Goal: Information Seeking & Learning: Find contact information

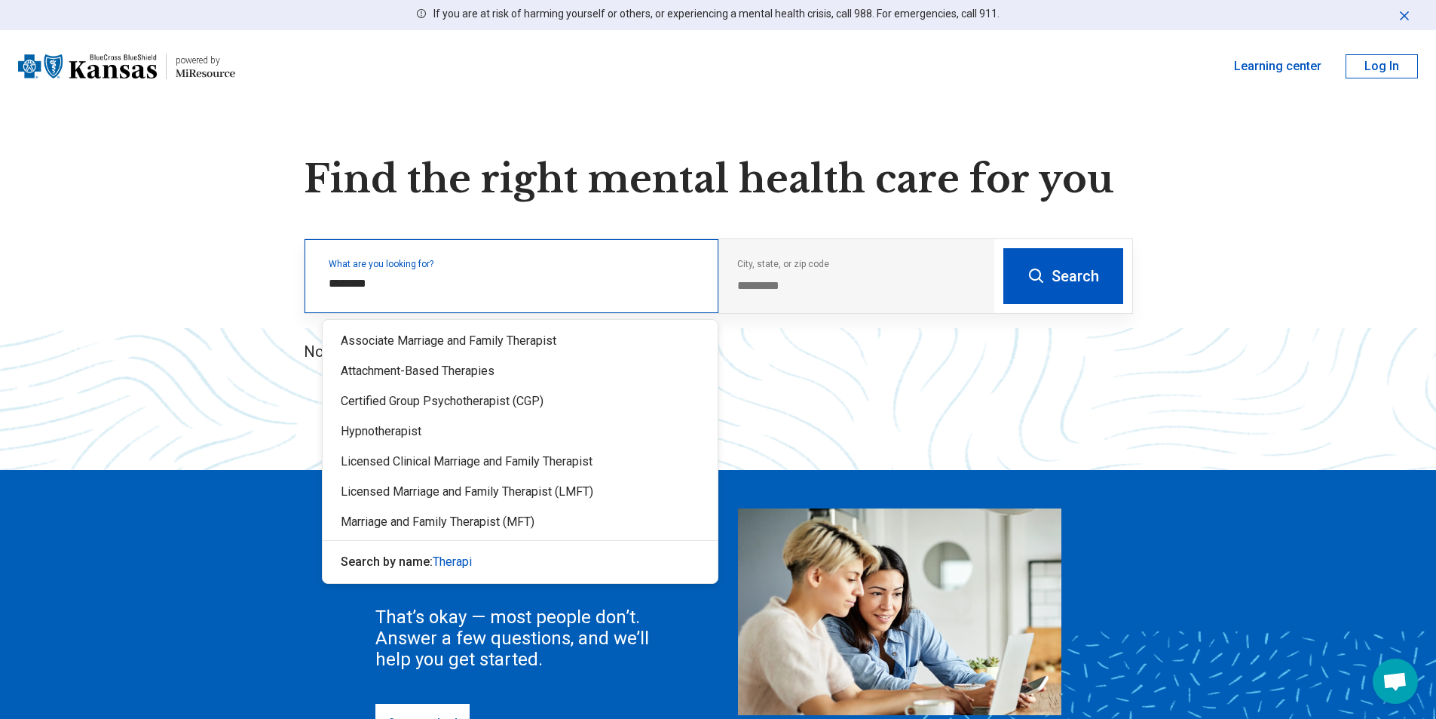
type input "*********"
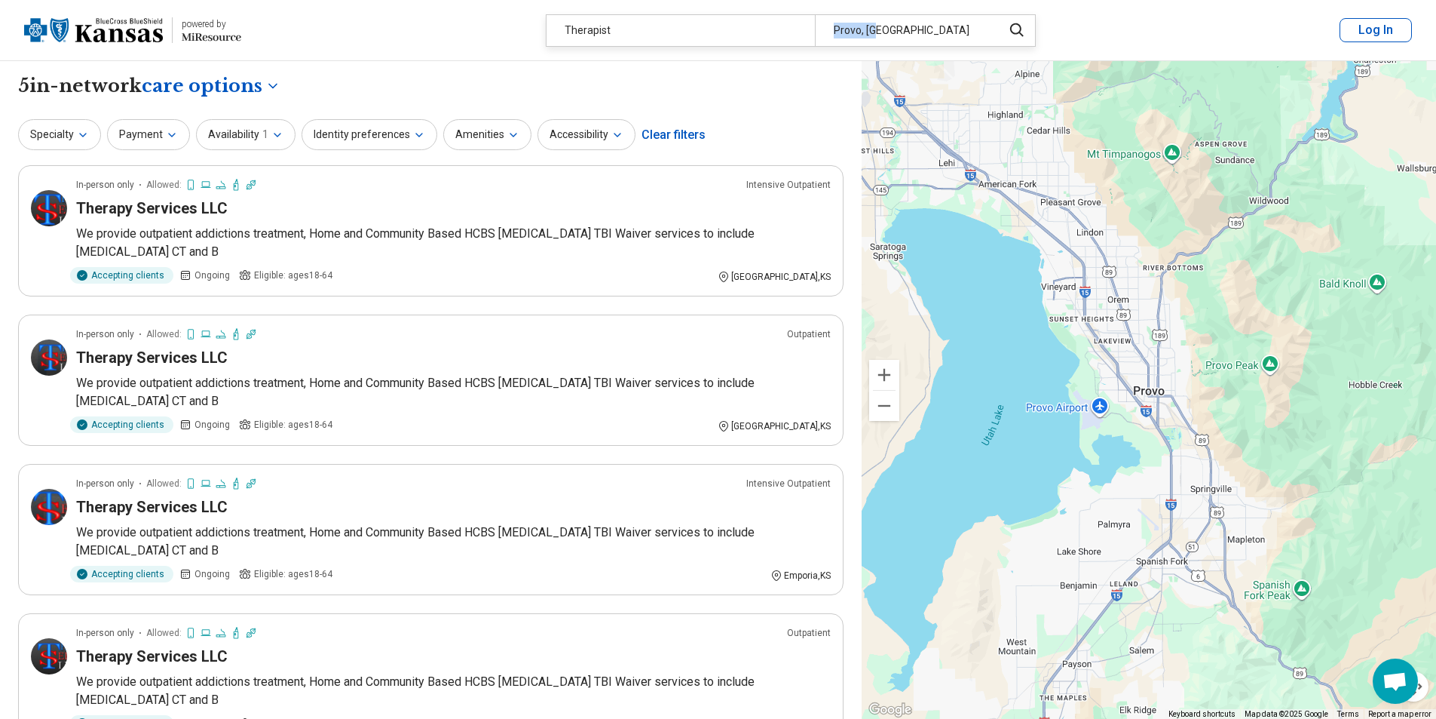
drag, startPoint x: 901, startPoint y: 25, endPoint x: 815, endPoint y: 29, distance: 86.0
click at [779, 29] on div "Therapist Provo, [GEOGRAPHIC_DATA]" at bounding box center [771, 30] width 448 height 31
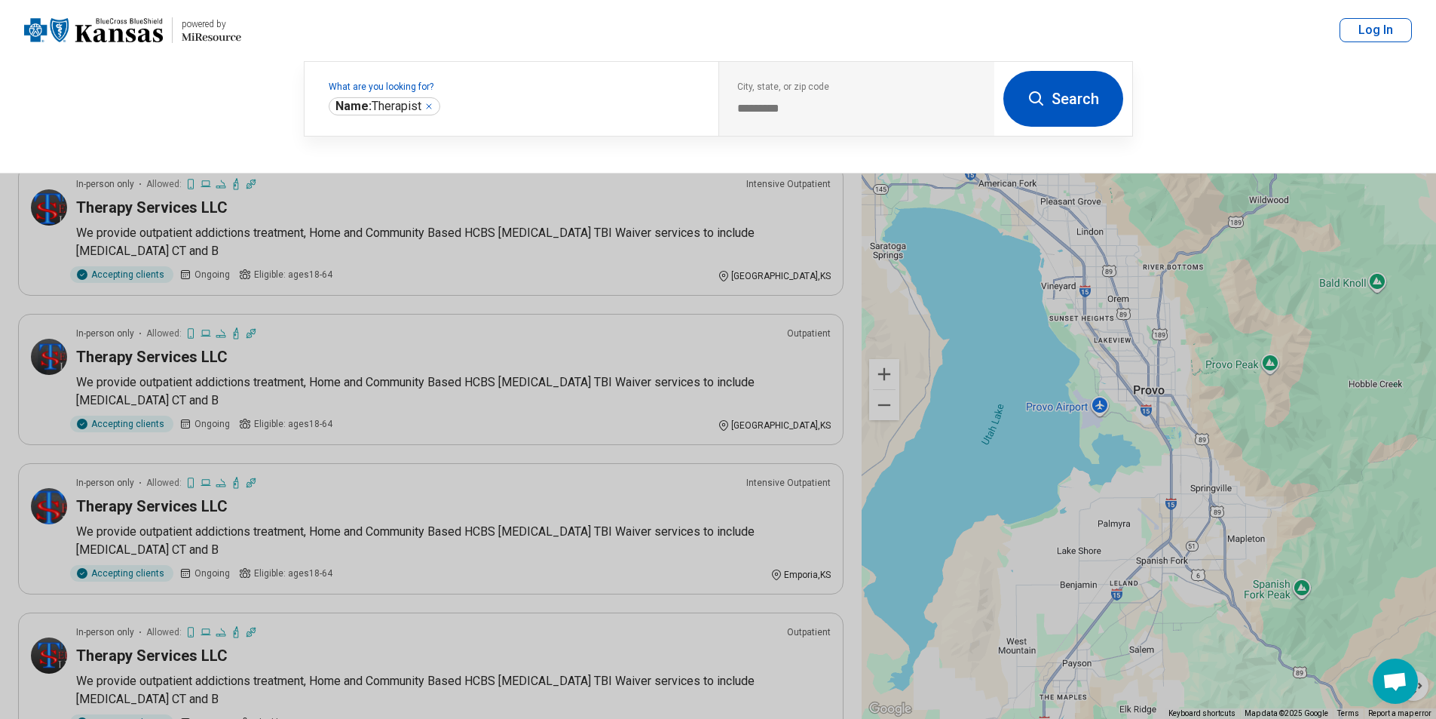
click at [1186, 94] on div "What are you looking for? Name: Therapist ********* City, state, or zip code **…" at bounding box center [718, 116] width 1436 height 113
click at [236, 133] on div "What are you looking for? Name: Therapist ********* City, state, or zip code **…" at bounding box center [718, 116] width 1436 height 113
click at [813, 118] on div "City, state, or zip code *********" at bounding box center [857, 99] width 276 height 74
click at [645, 464] on button at bounding box center [718, 359] width 1436 height 719
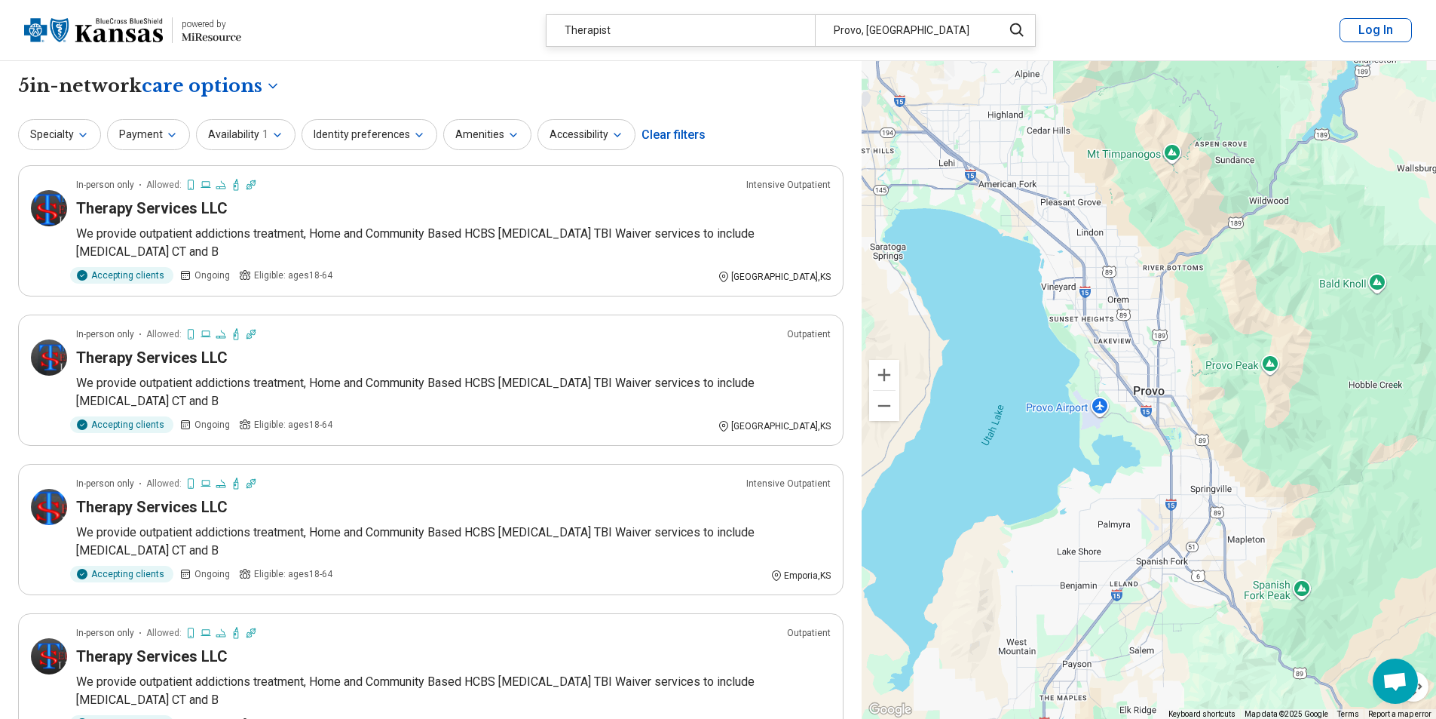
click at [882, 421] on div "2 2" at bounding box center [1149, 390] width 575 height 658
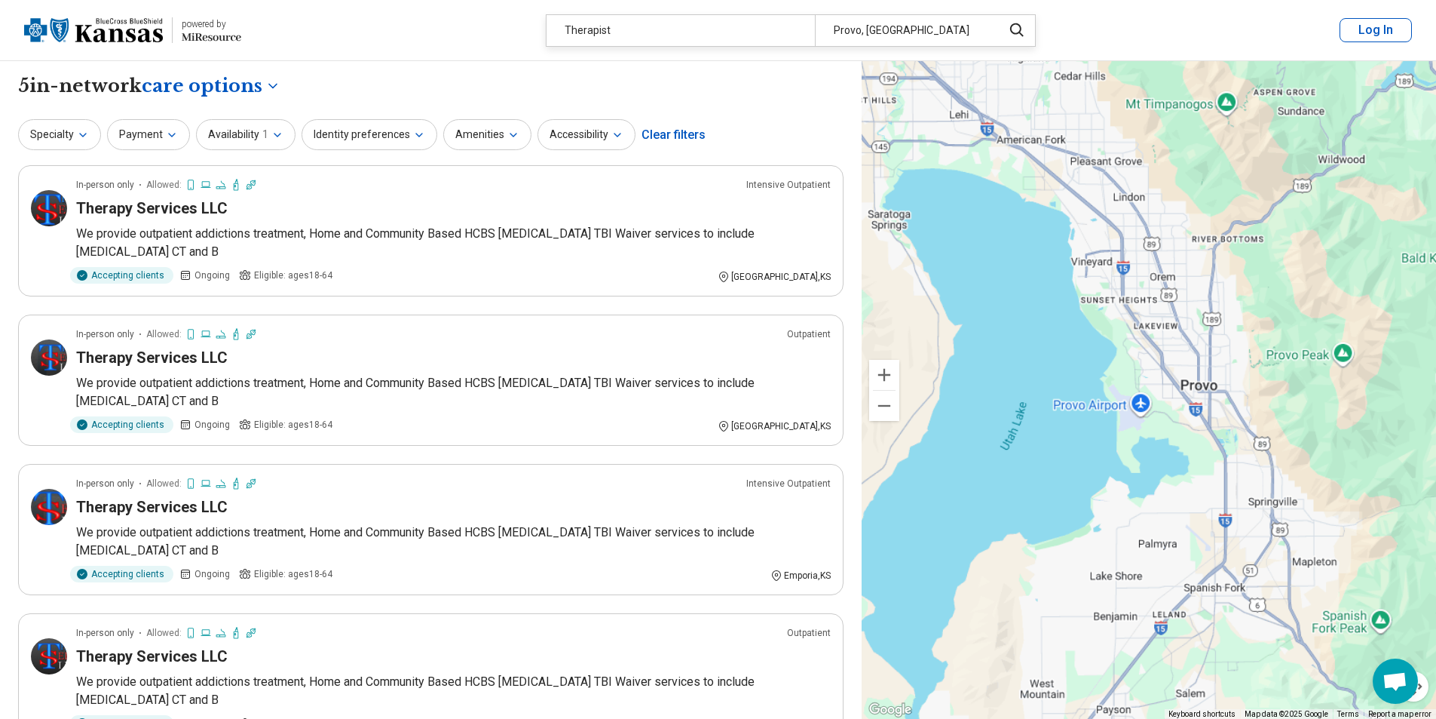
click at [882, 421] on div "2 2" at bounding box center [1149, 390] width 575 height 658
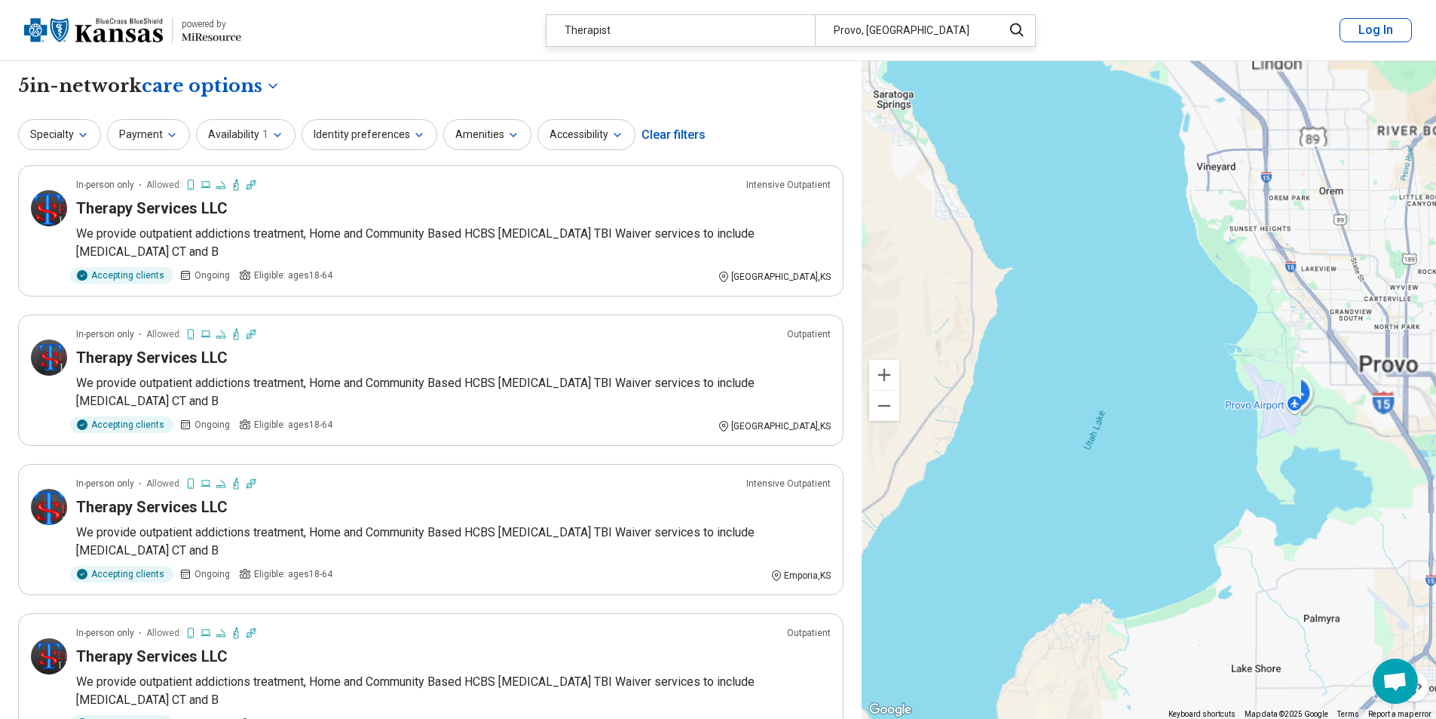
click at [887, 414] on button "Zoom out" at bounding box center [884, 406] width 30 height 30
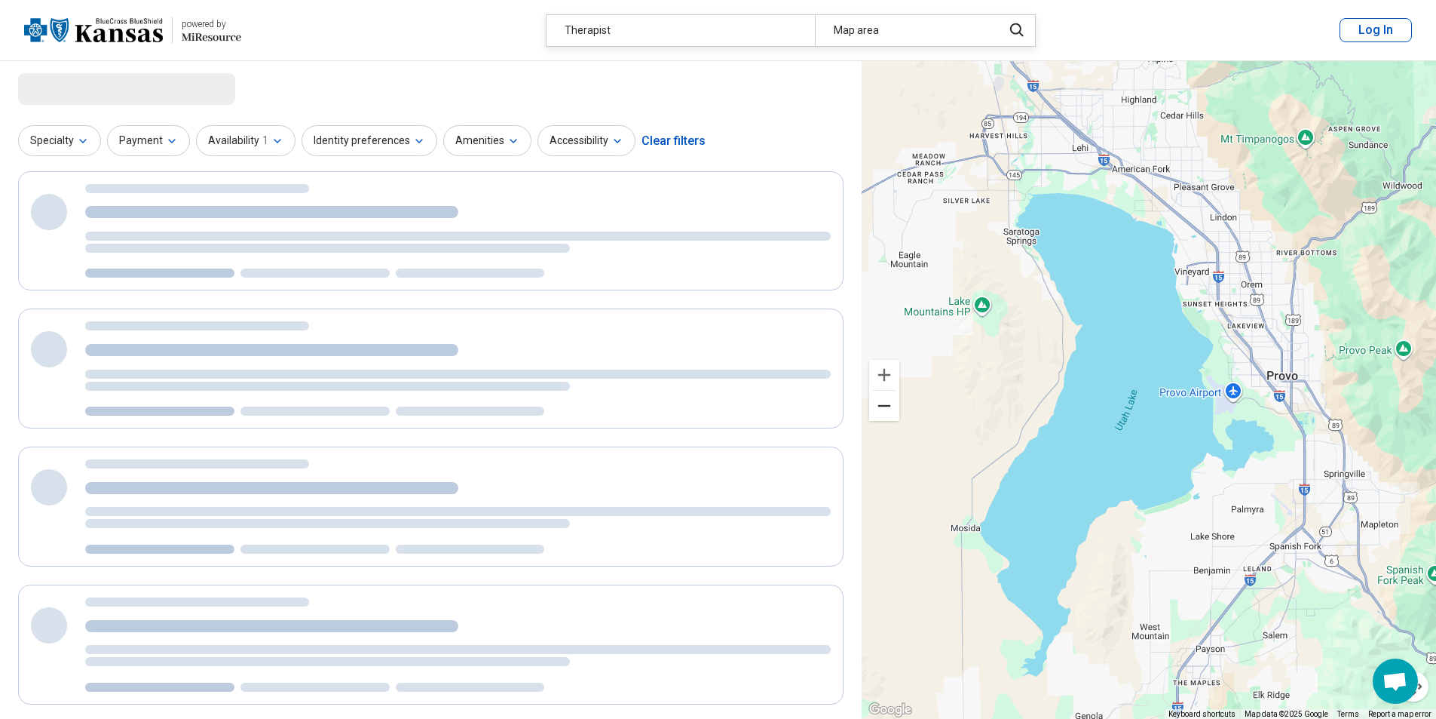
click at [889, 409] on button "Zoom out" at bounding box center [884, 406] width 30 height 30
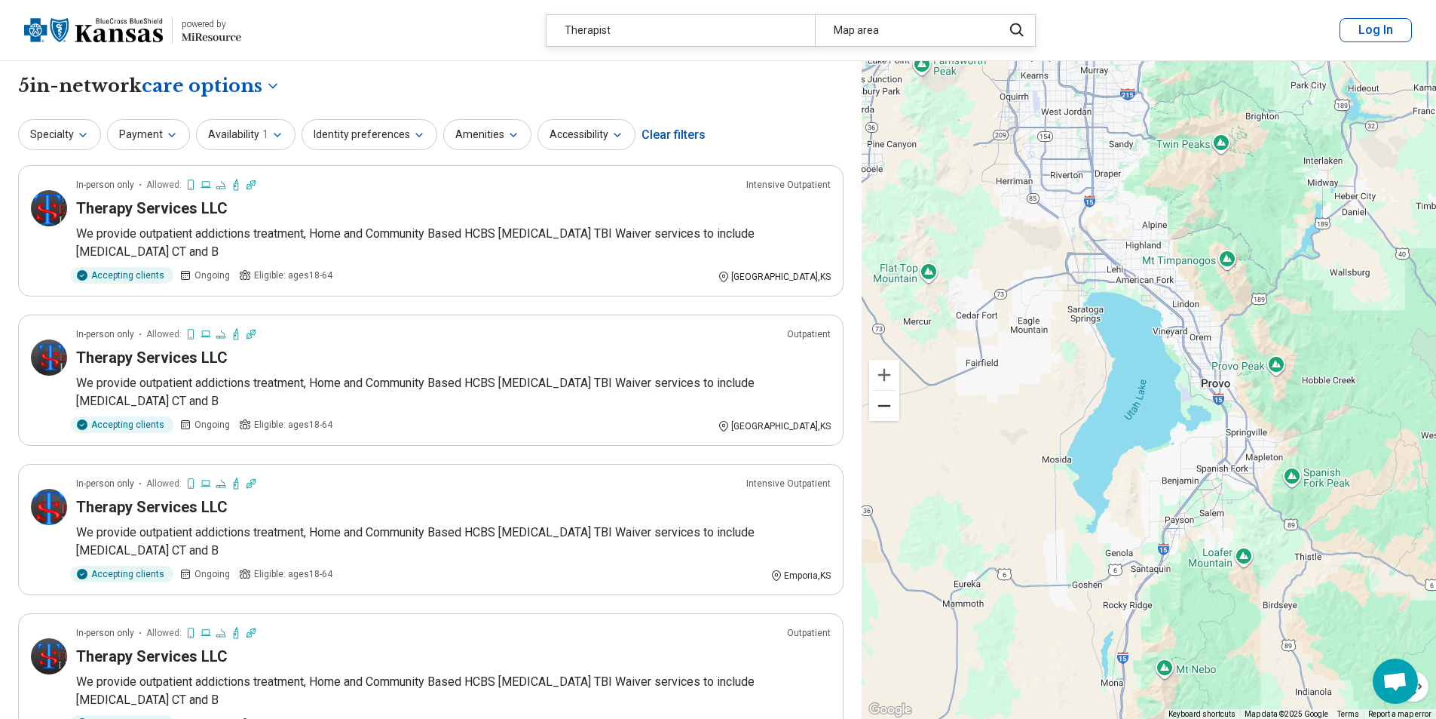
click at [889, 409] on button "Zoom out" at bounding box center [884, 406] width 30 height 30
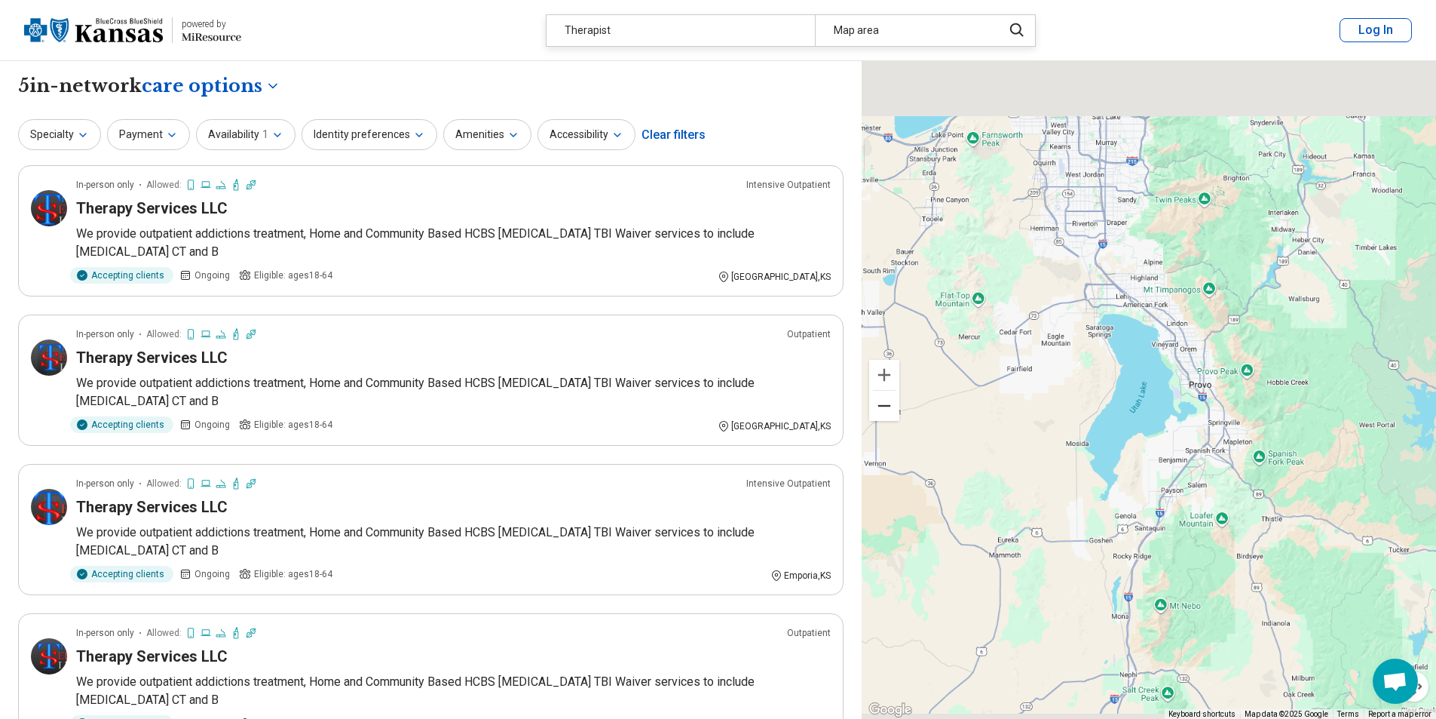
click at [889, 409] on button "Zoom out" at bounding box center [884, 406] width 30 height 30
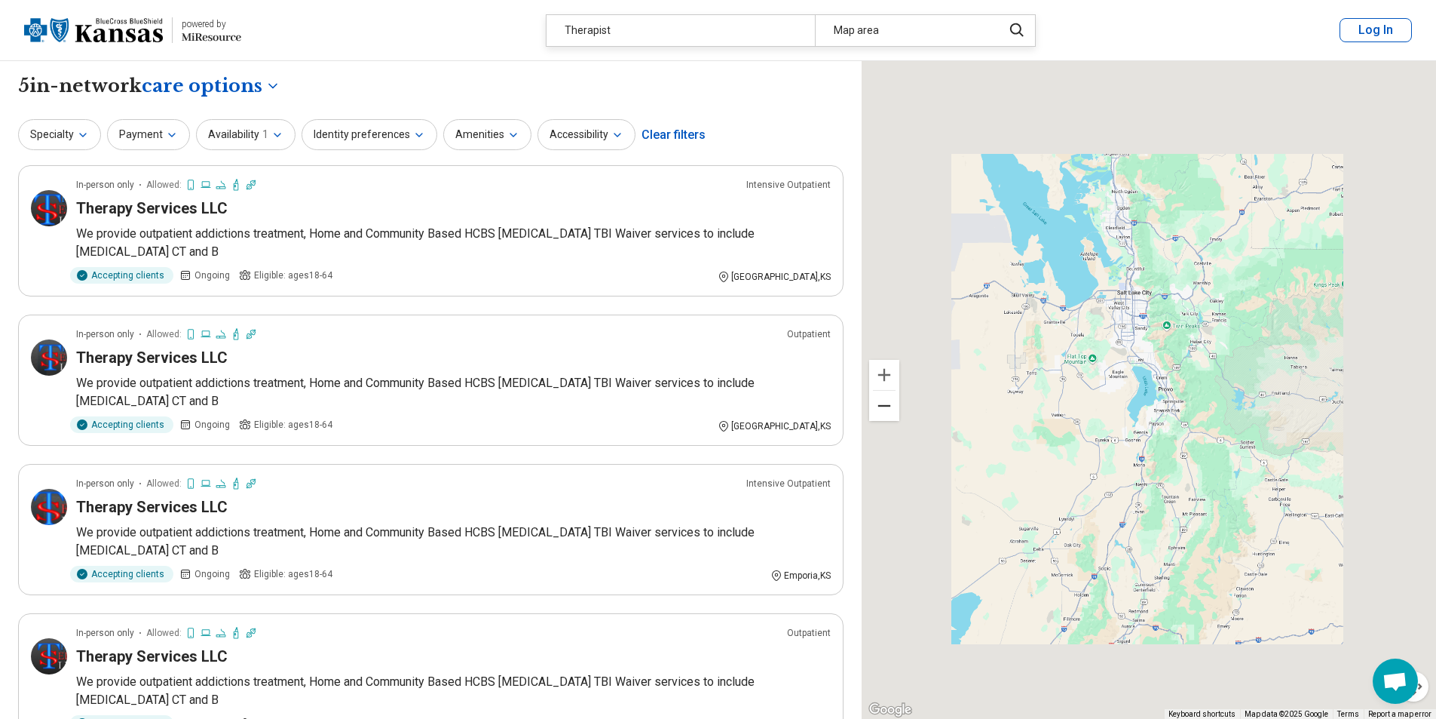
click at [889, 409] on button "Zoom out" at bounding box center [884, 406] width 30 height 30
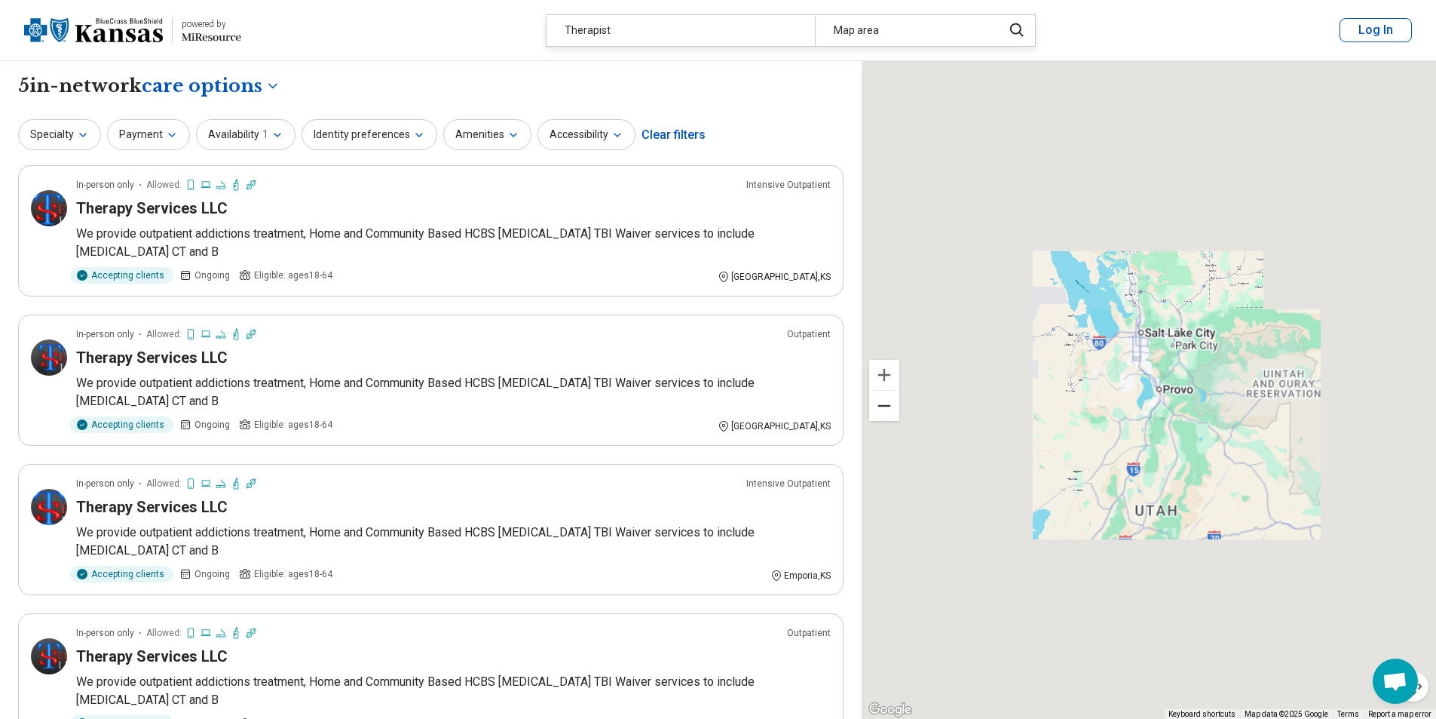
click at [889, 409] on button "Zoom out" at bounding box center [884, 406] width 30 height 30
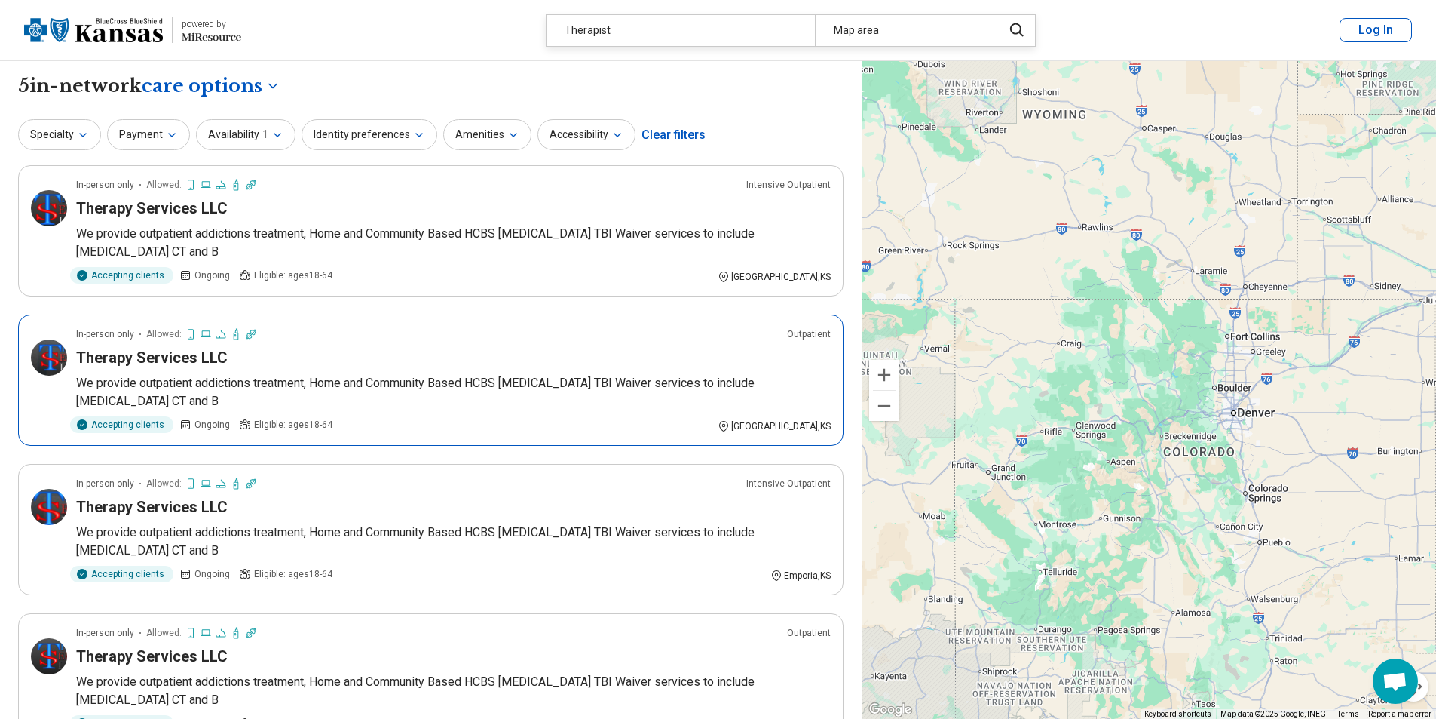
drag, startPoint x: 1203, startPoint y: 402, endPoint x: 820, endPoint y: 383, distance: 384.2
click at [820, 383] on div "**********" at bounding box center [718, 506] width 1436 height 890
click at [895, 409] on button "Zoom out" at bounding box center [884, 406] width 30 height 30
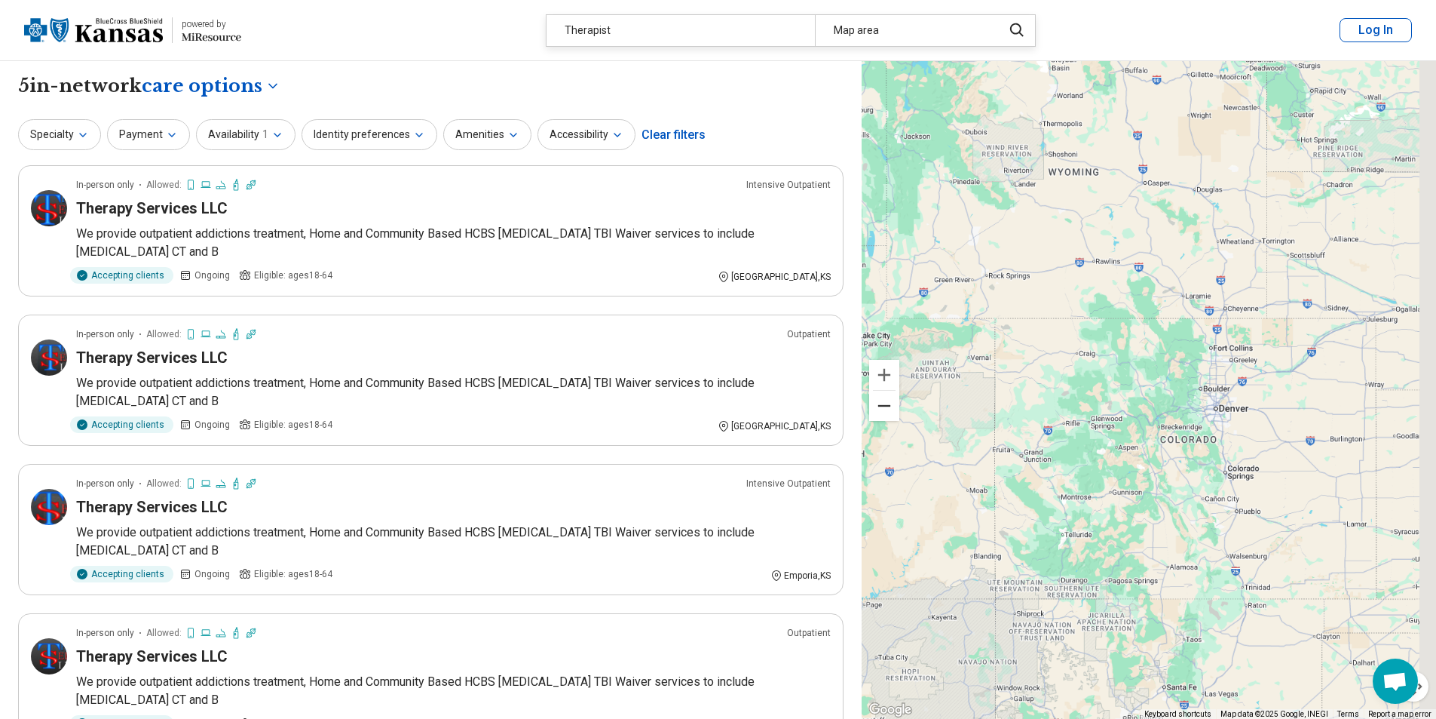
click at [881, 406] on button "Zoom out" at bounding box center [884, 406] width 30 height 30
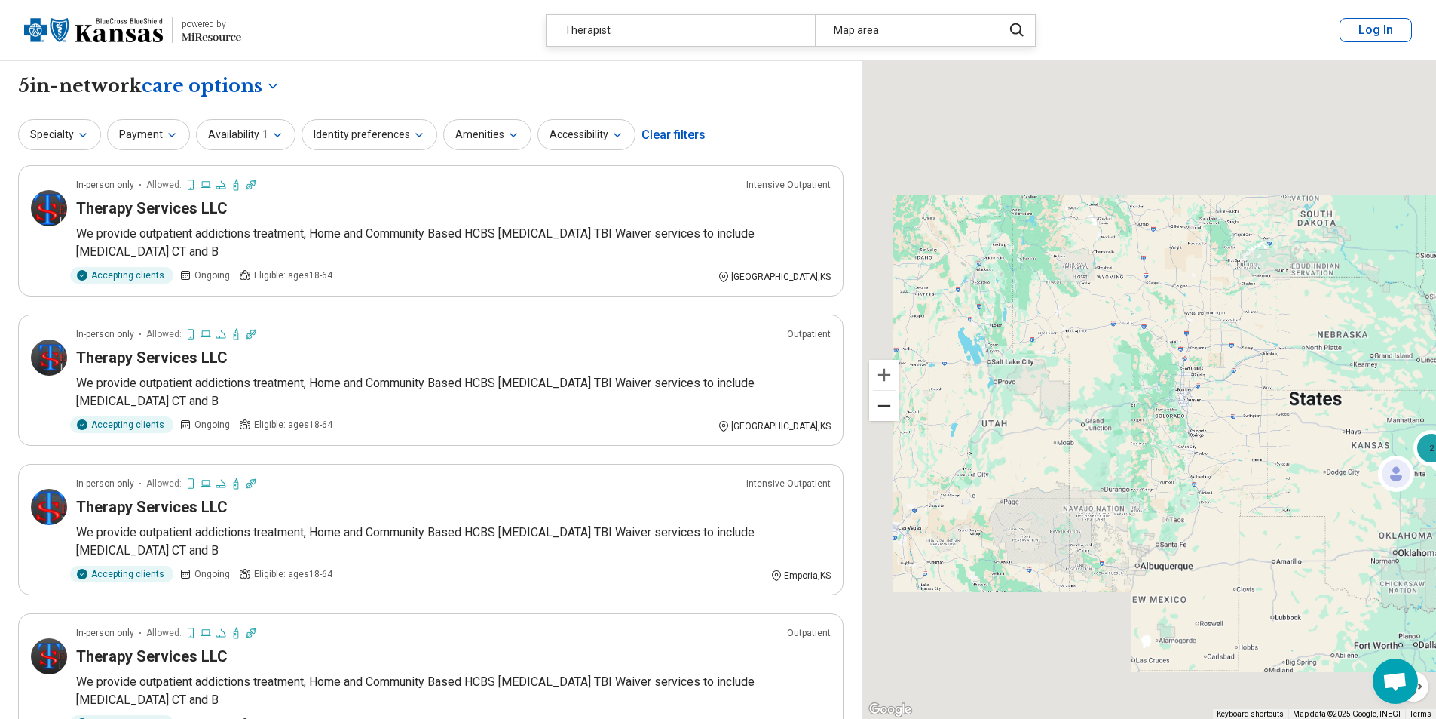
click at [881, 406] on button "Zoom out" at bounding box center [884, 406] width 30 height 30
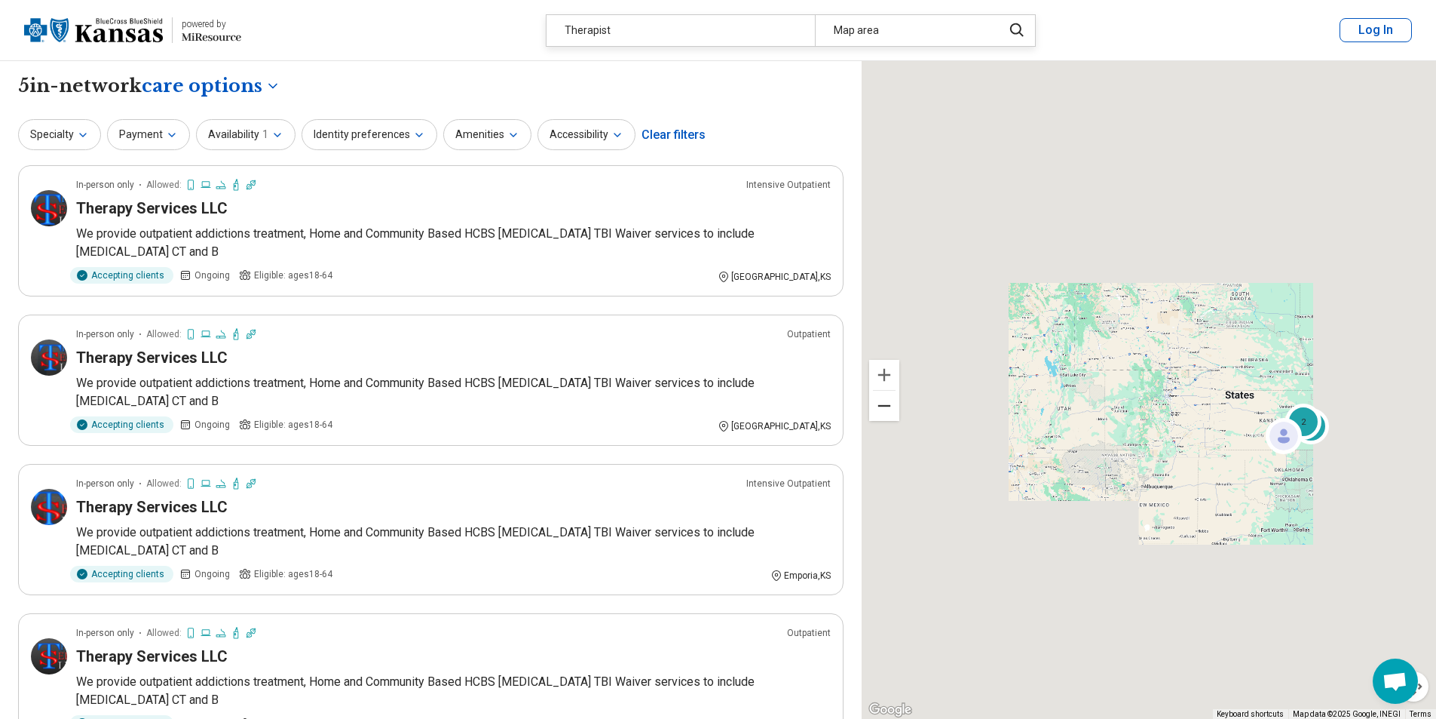
click at [881, 406] on button "Zoom out" at bounding box center [884, 406] width 30 height 30
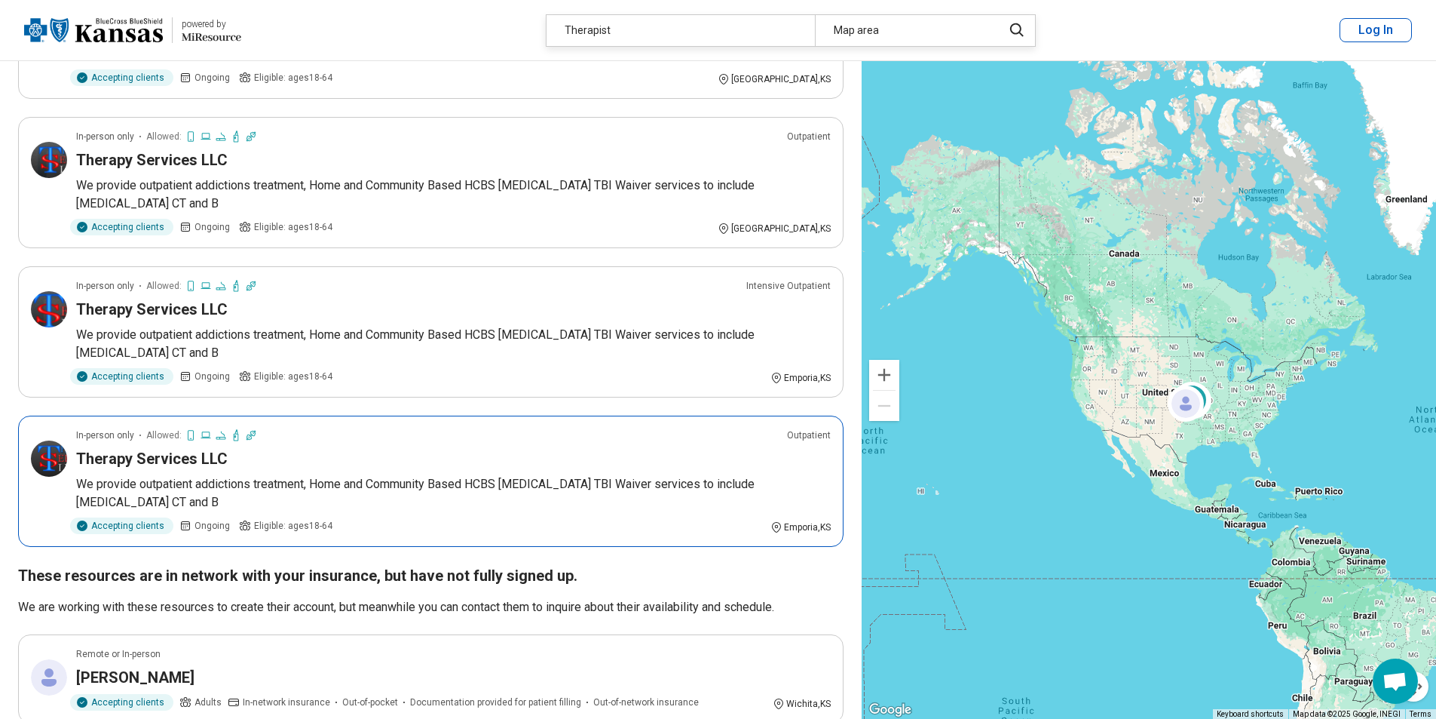
scroll to position [226, 0]
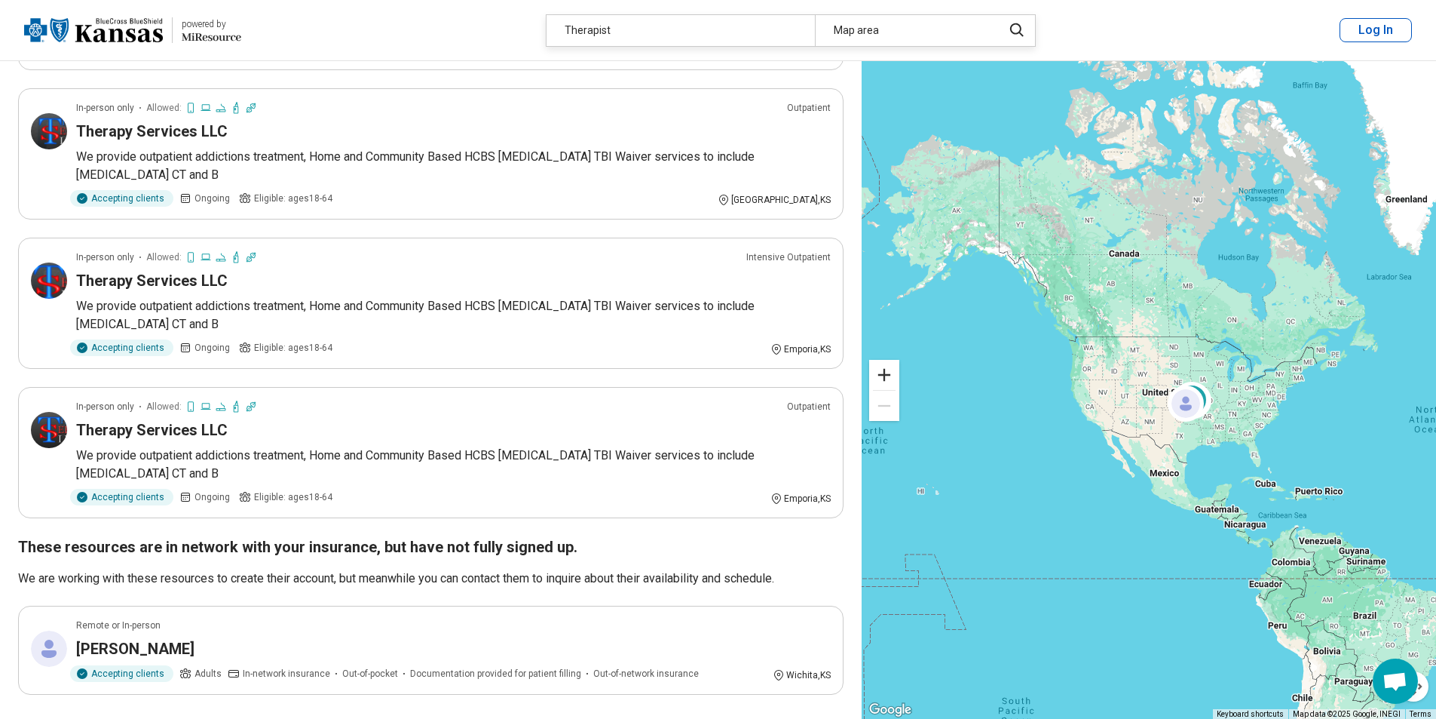
click at [886, 378] on button "Zoom in" at bounding box center [884, 375] width 30 height 30
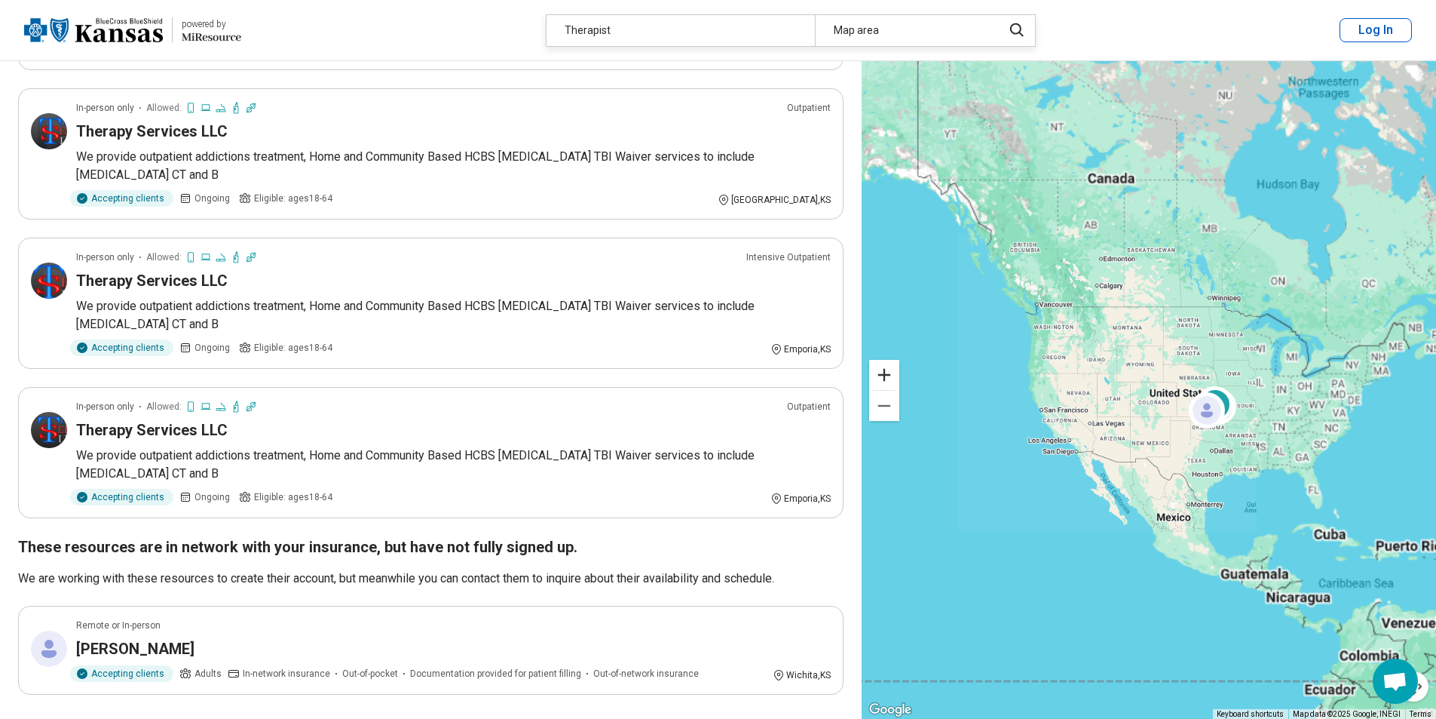
click at [886, 378] on button "Zoom in" at bounding box center [884, 375] width 30 height 30
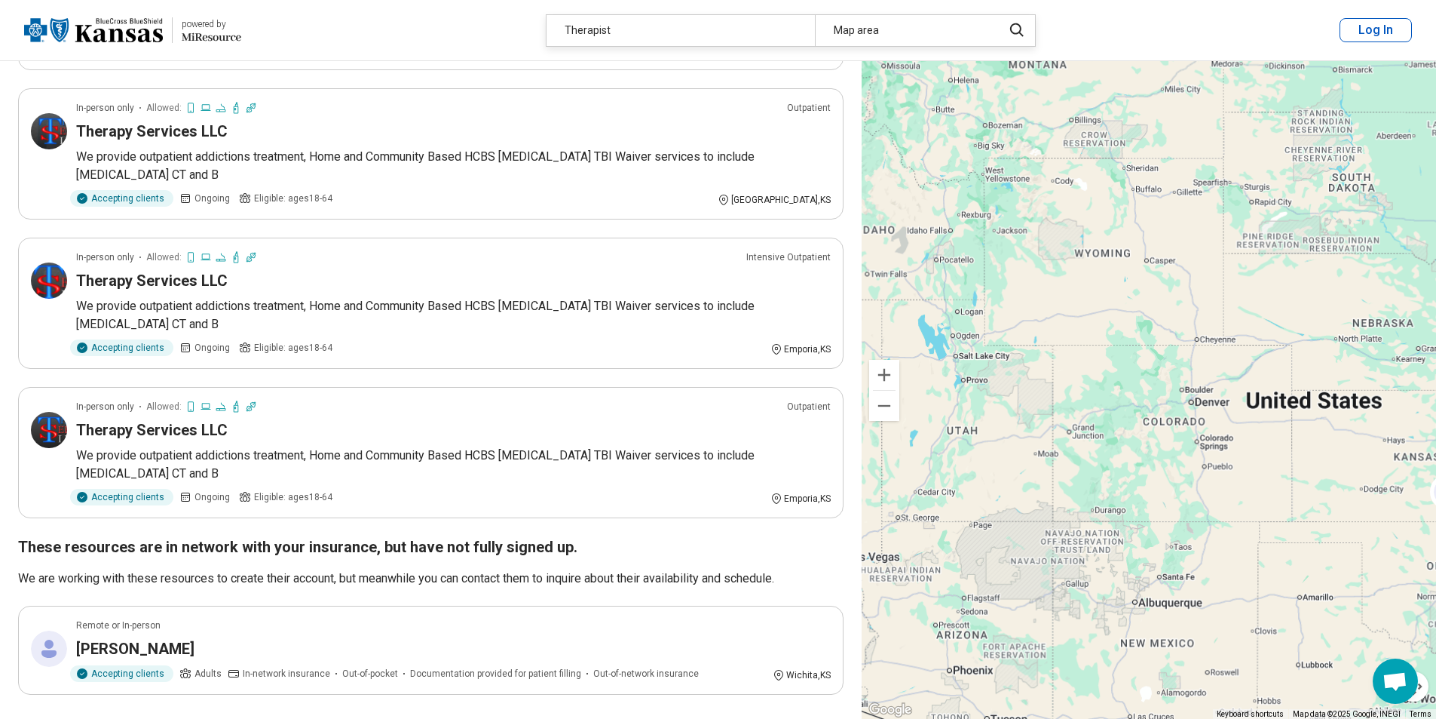
scroll to position [34, 0]
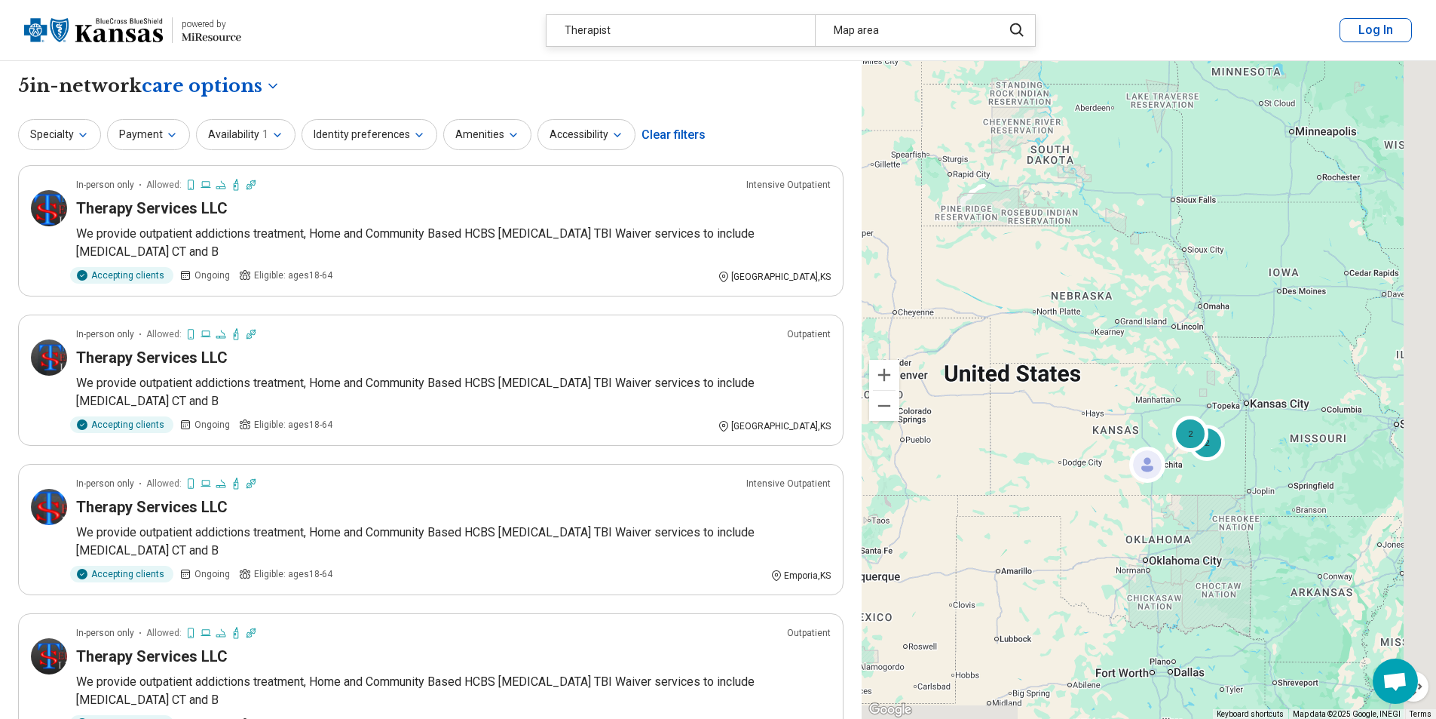
drag, startPoint x: 1035, startPoint y: 469, endPoint x: 954, endPoint y: 459, distance: 82.0
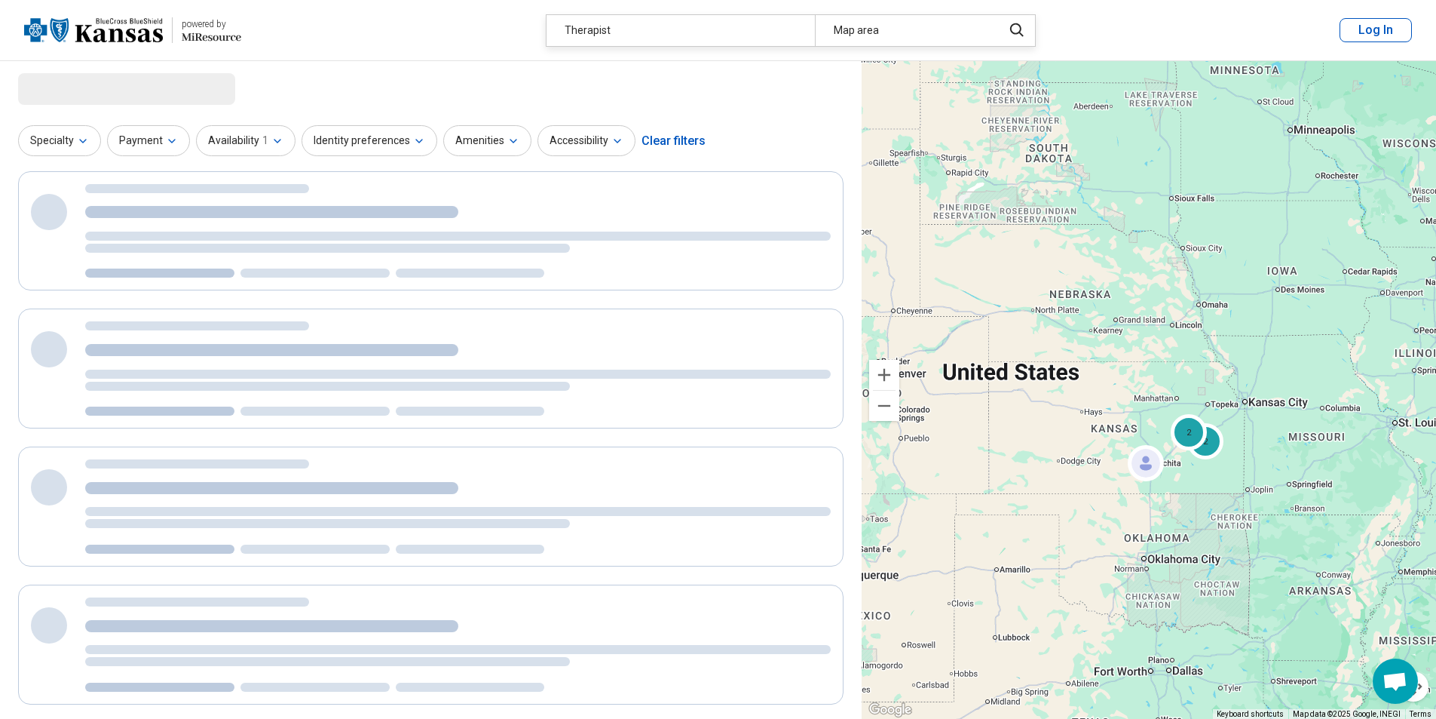
select select "***"
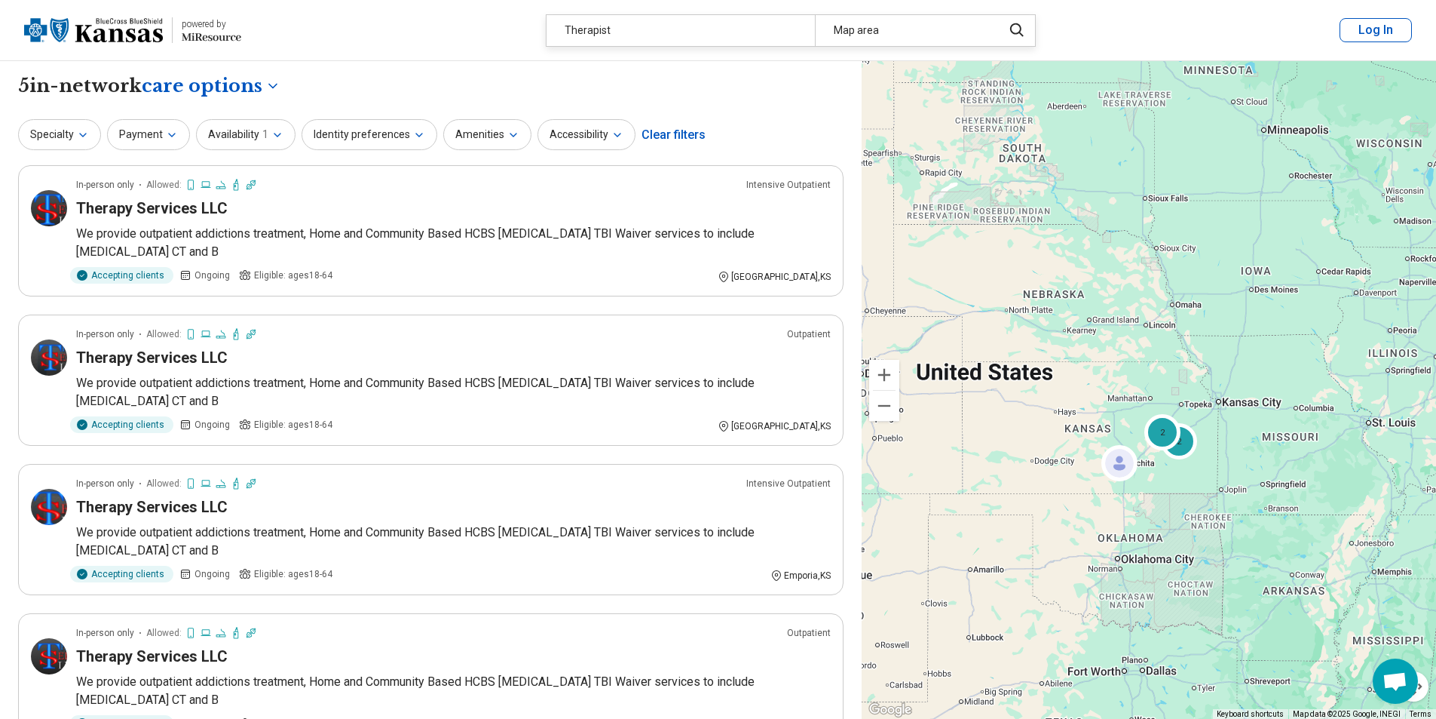
drag, startPoint x: 1152, startPoint y: 488, endPoint x: 1135, endPoint y: 488, distance: 16.6
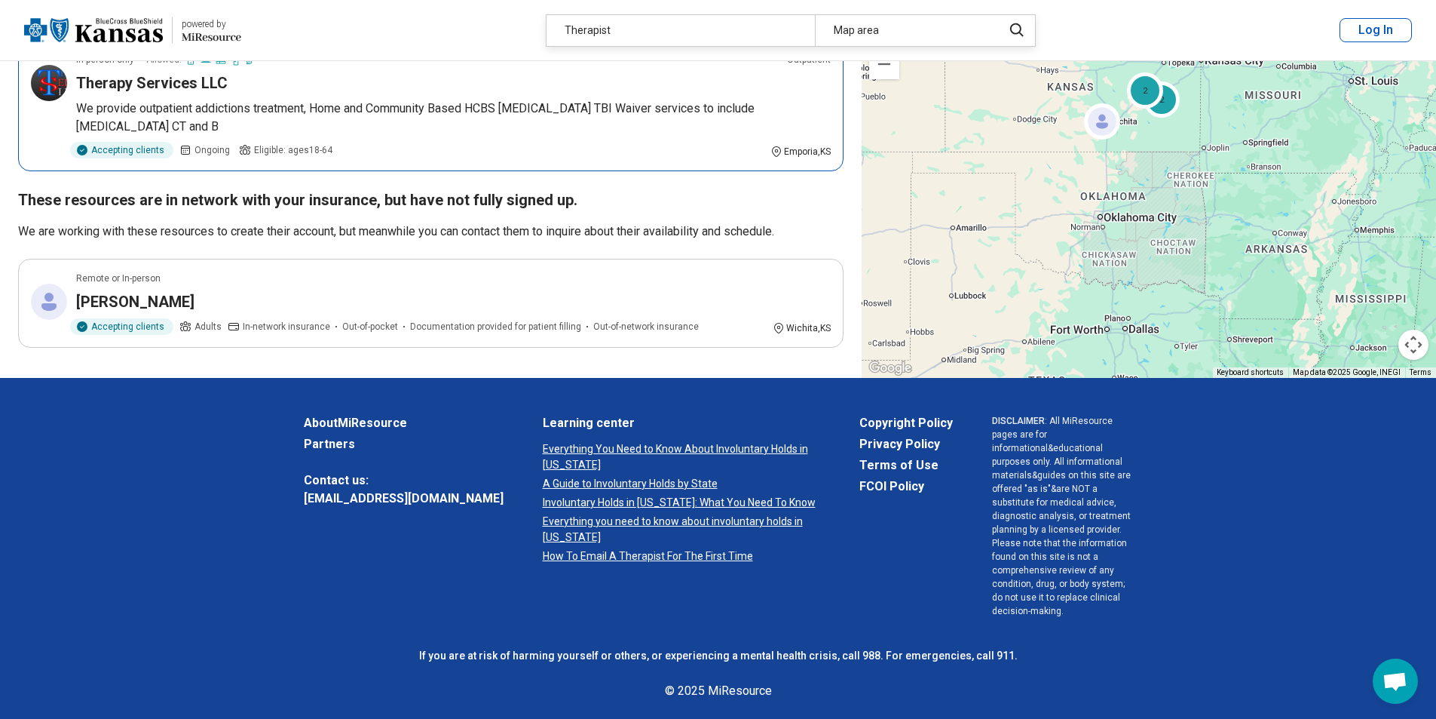
scroll to position [590, 0]
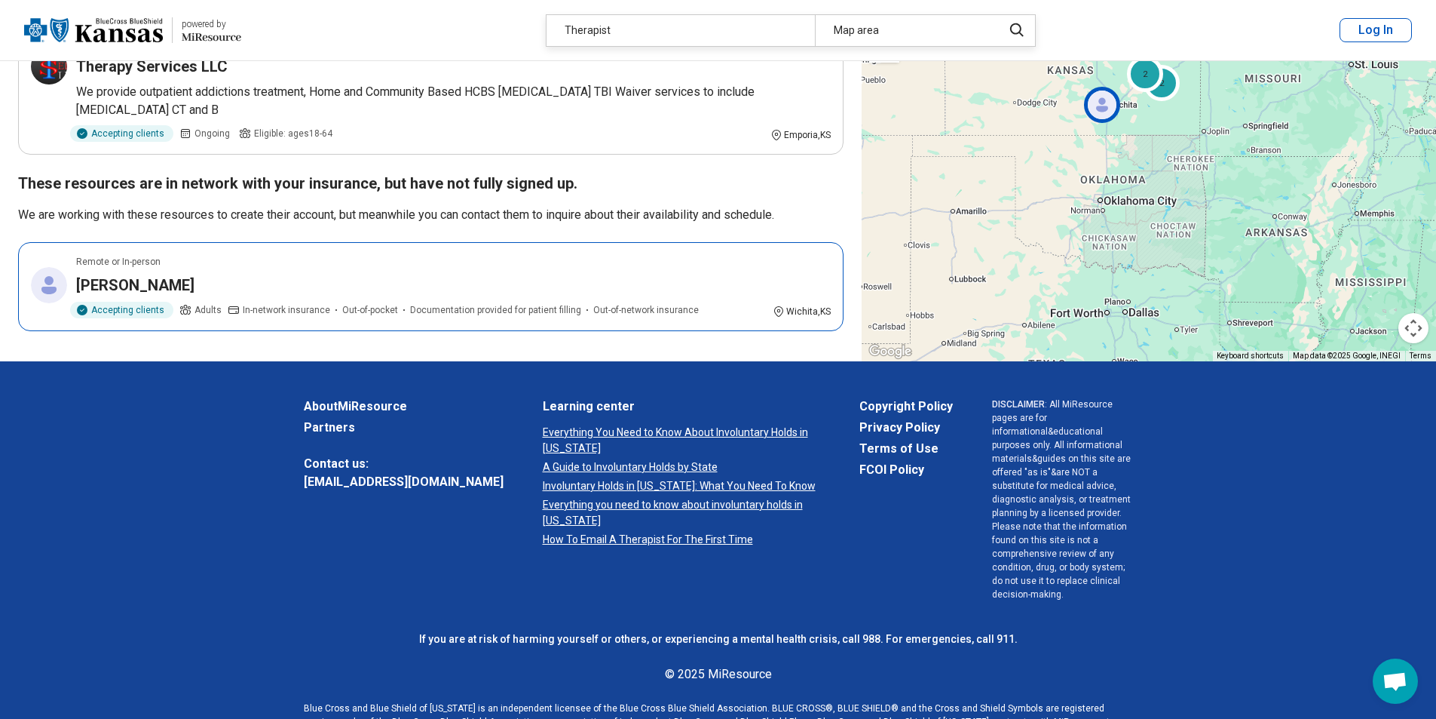
click at [124, 274] on h3 "[PERSON_NAME]" at bounding box center [135, 284] width 118 height 21
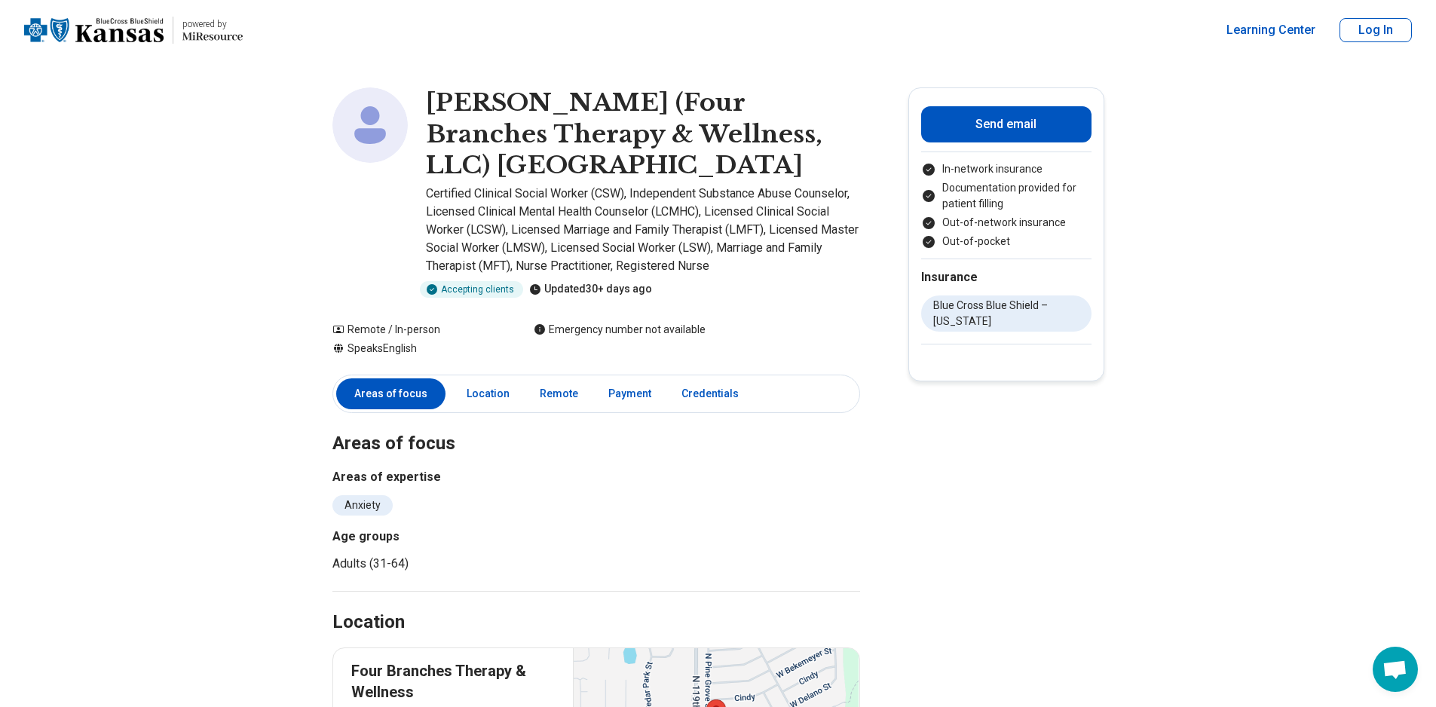
click at [86, 29] on img "Home page" at bounding box center [93, 29] width 139 height 23
